Goal: Find specific page/section: Find specific page/section

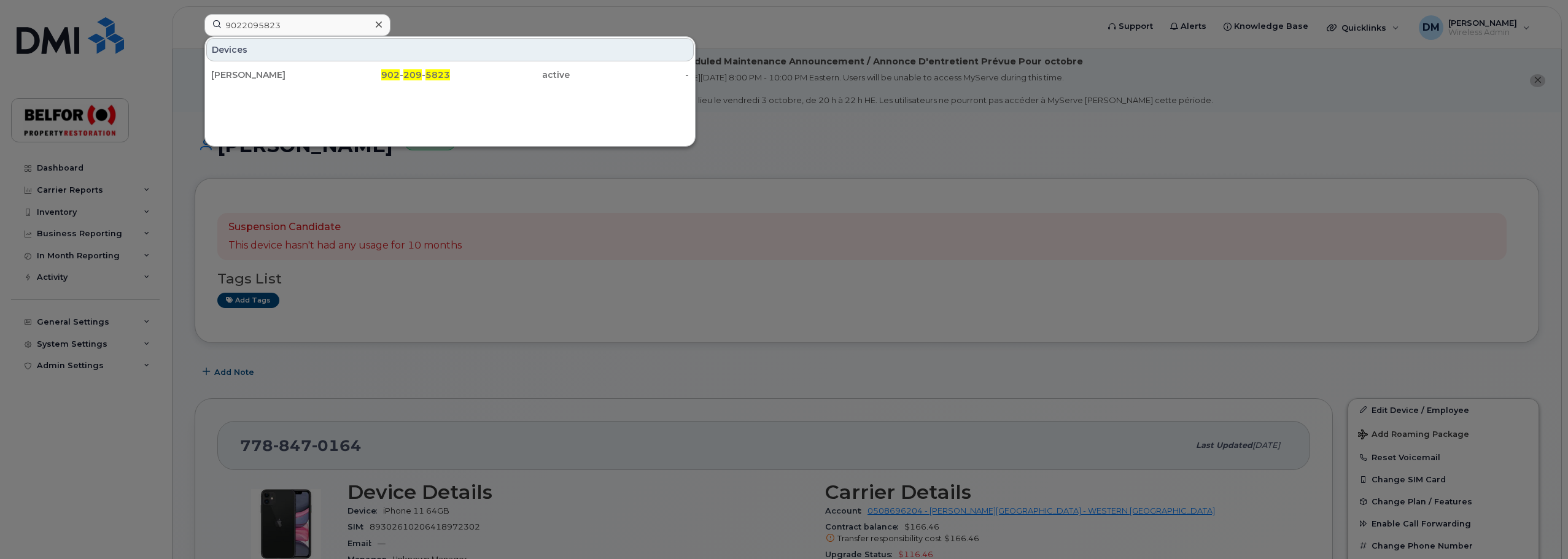
click at [258, 31] on input "9022095823" at bounding box center [297, 25] width 186 height 22
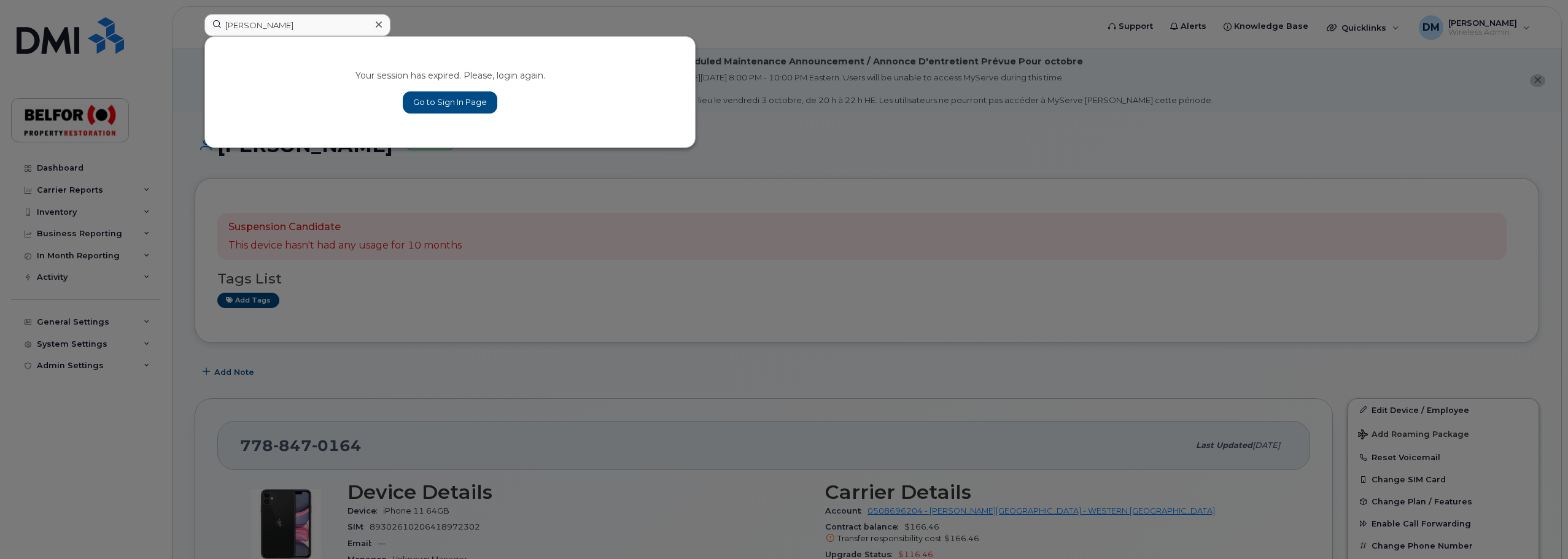
type input "[PERSON_NAME]"
click at [461, 111] on link "Go to Sign In Page" at bounding box center [450, 102] width 94 height 22
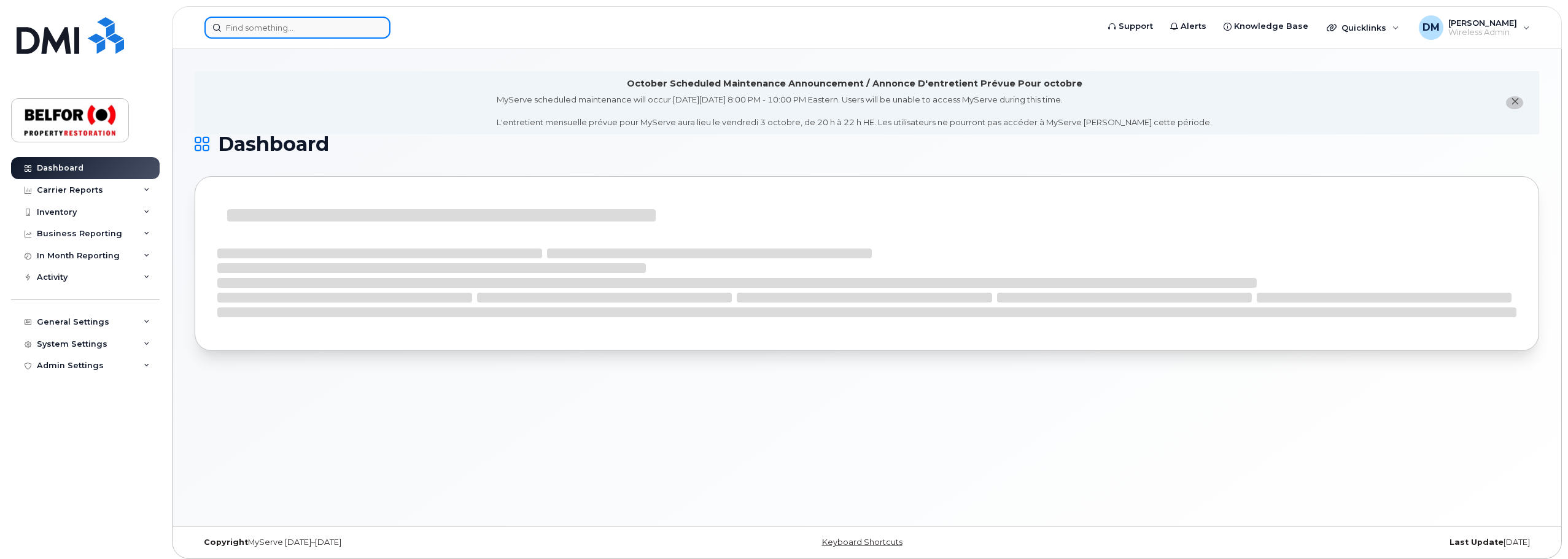
click at [243, 25] on input at bounding box center [297, 27] width 186 height 22
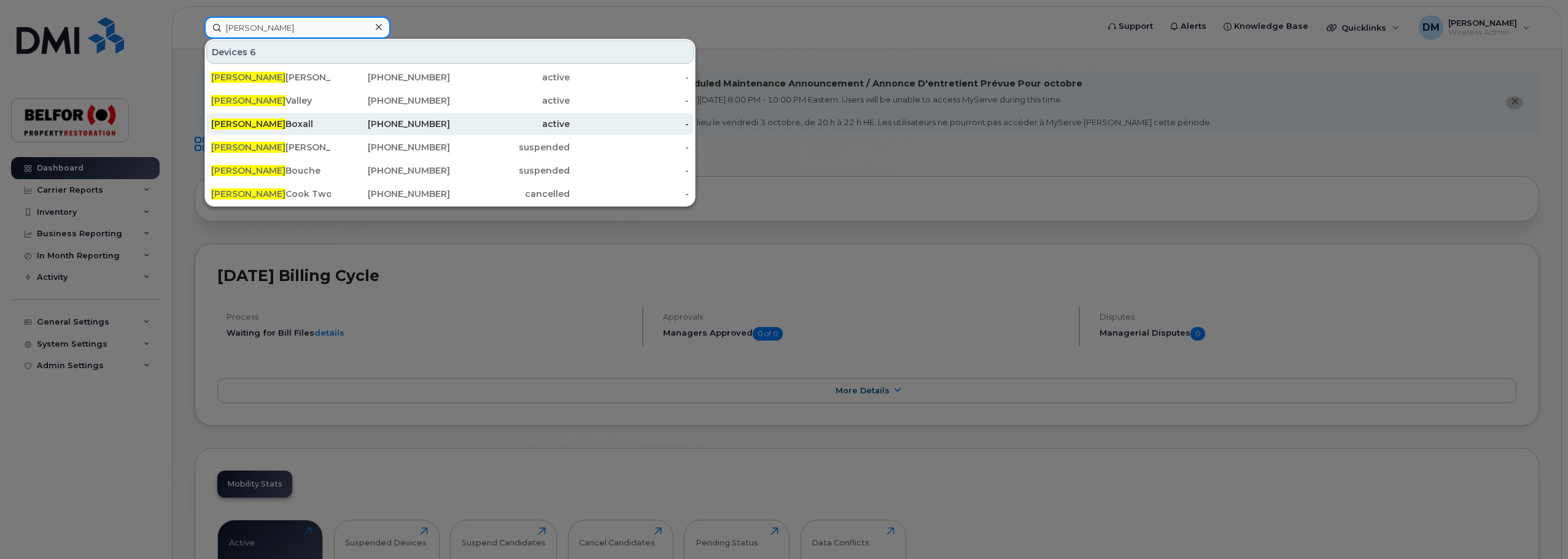
type input "[PERSON_NAME]"
click at [261, 123] on div "Jeremy Boxall" at bounding box center [271, 123] width 120 height 12
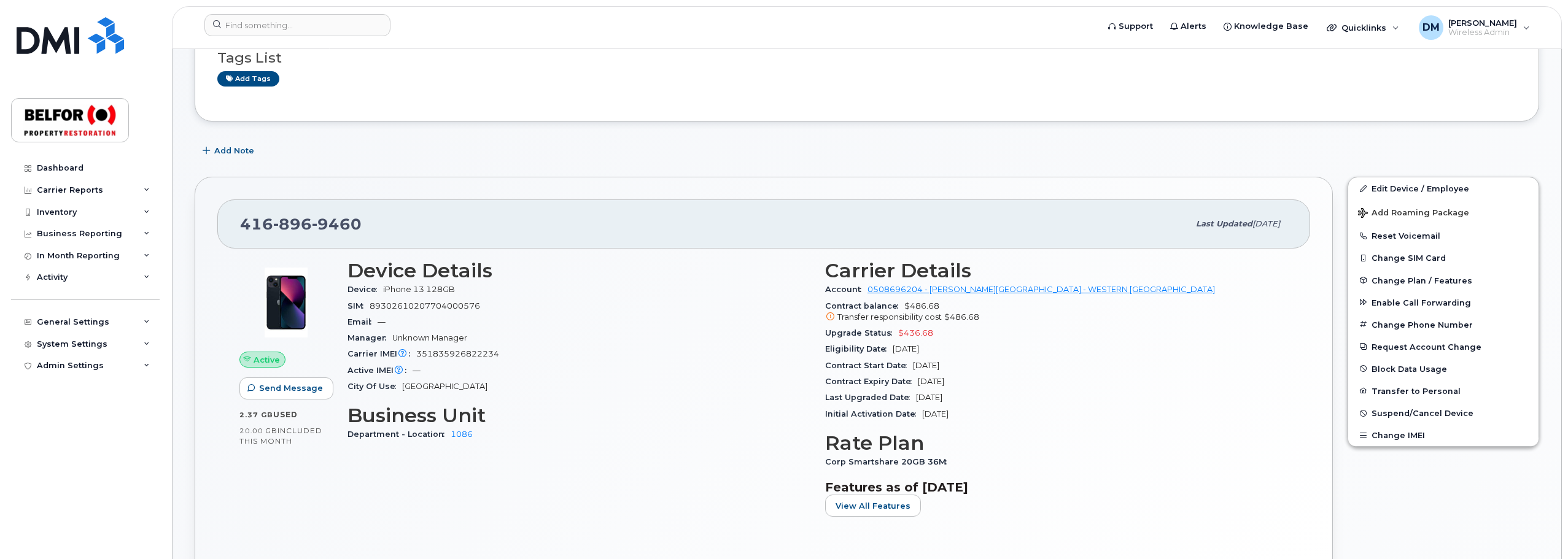
scroll to position [184, 0]
